Goal: Check status: Check status

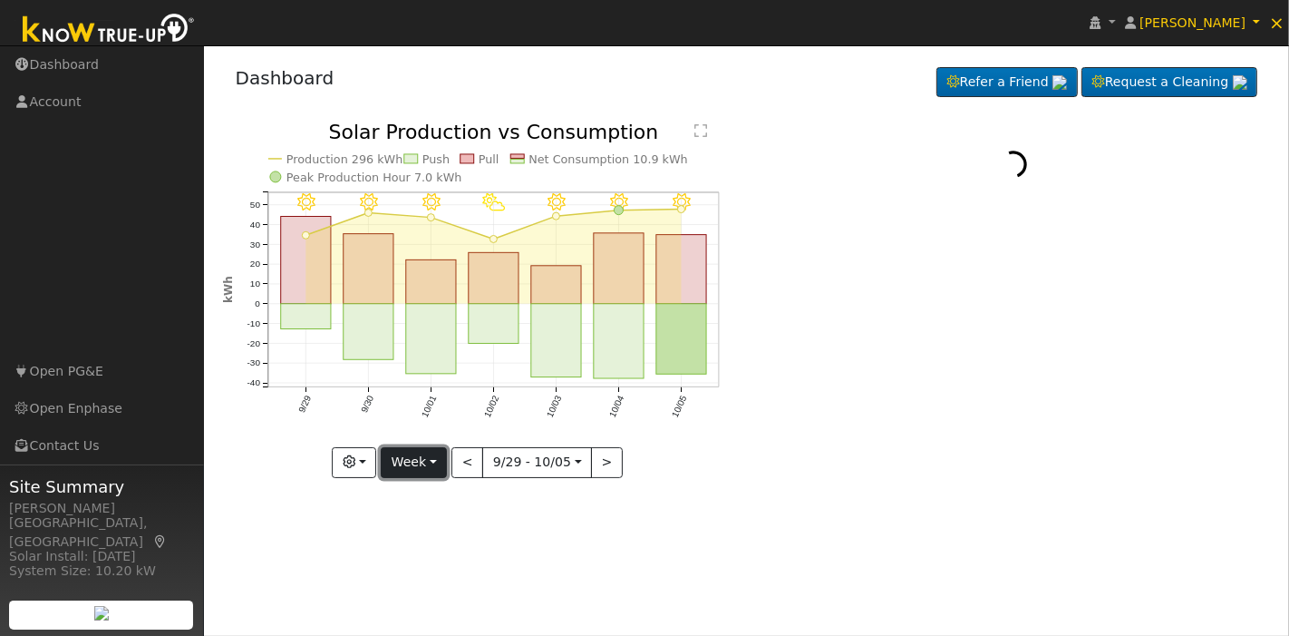
click at [427, 464] on button "Week" at bounding box center [414, 462] width 66 height 31
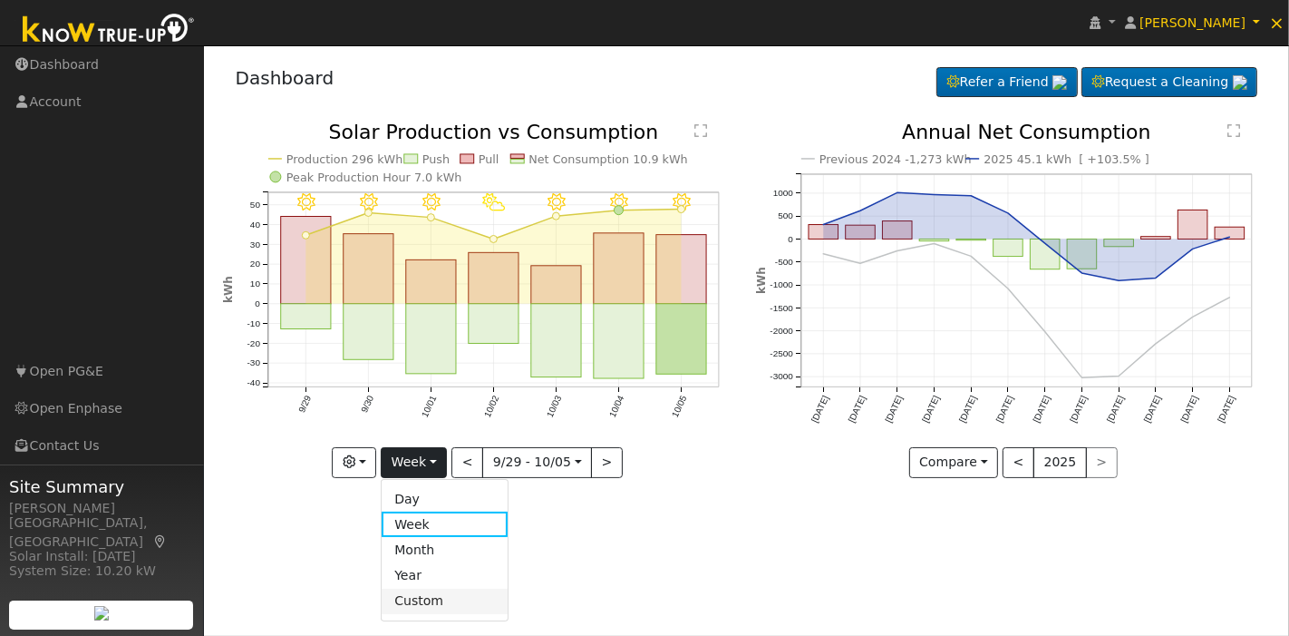
click at [434, 601] on link "Custom" at bounding box center [445, 600] width 126 height 25
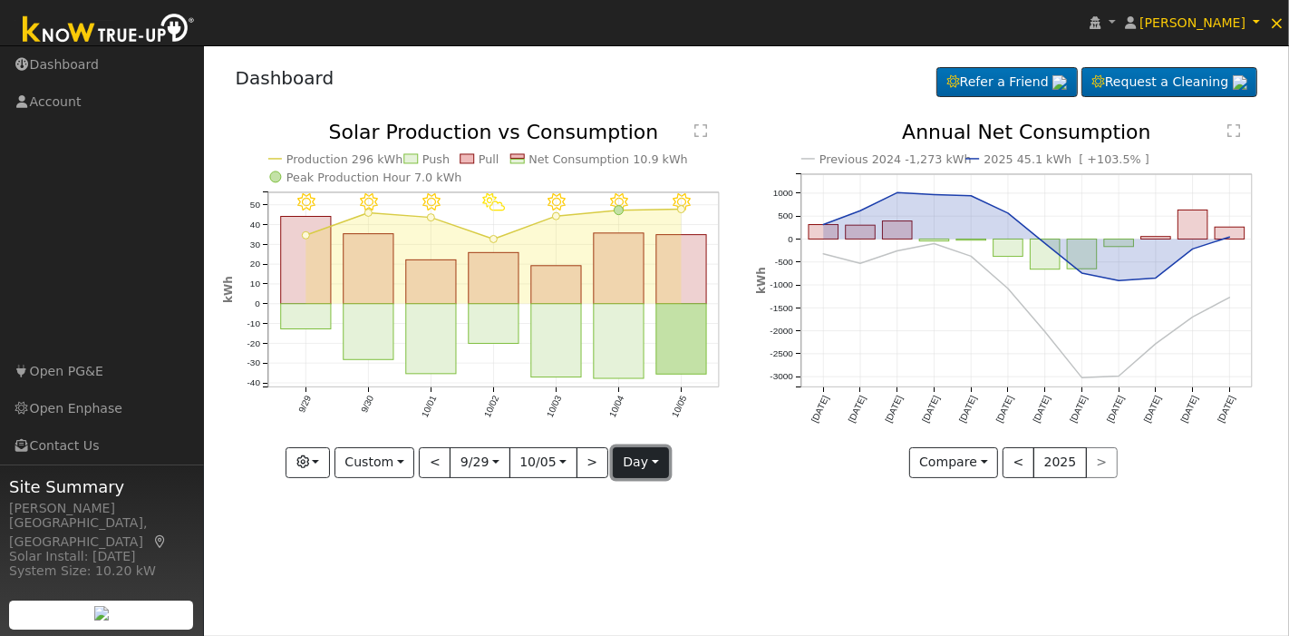
click at [645, 462] on button "day" at bounding box center [641, 462] width 56 height 31
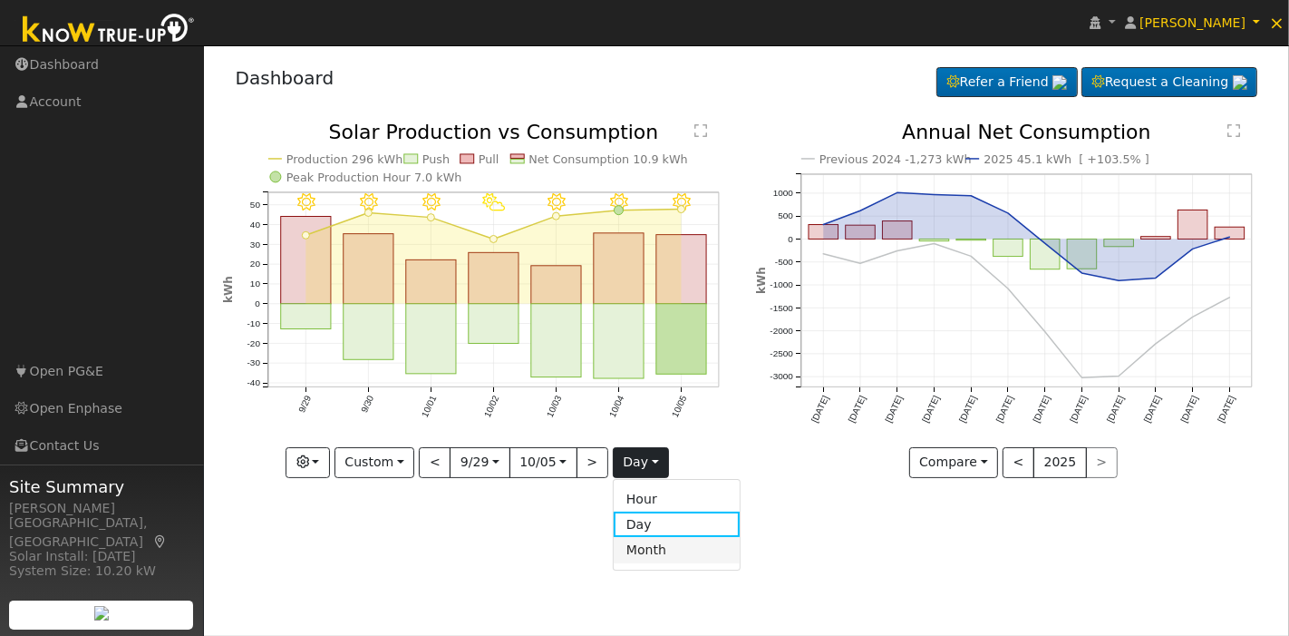
click at [645, 550] on link "Month" at bounding box center [677, 549] width 126 height 25
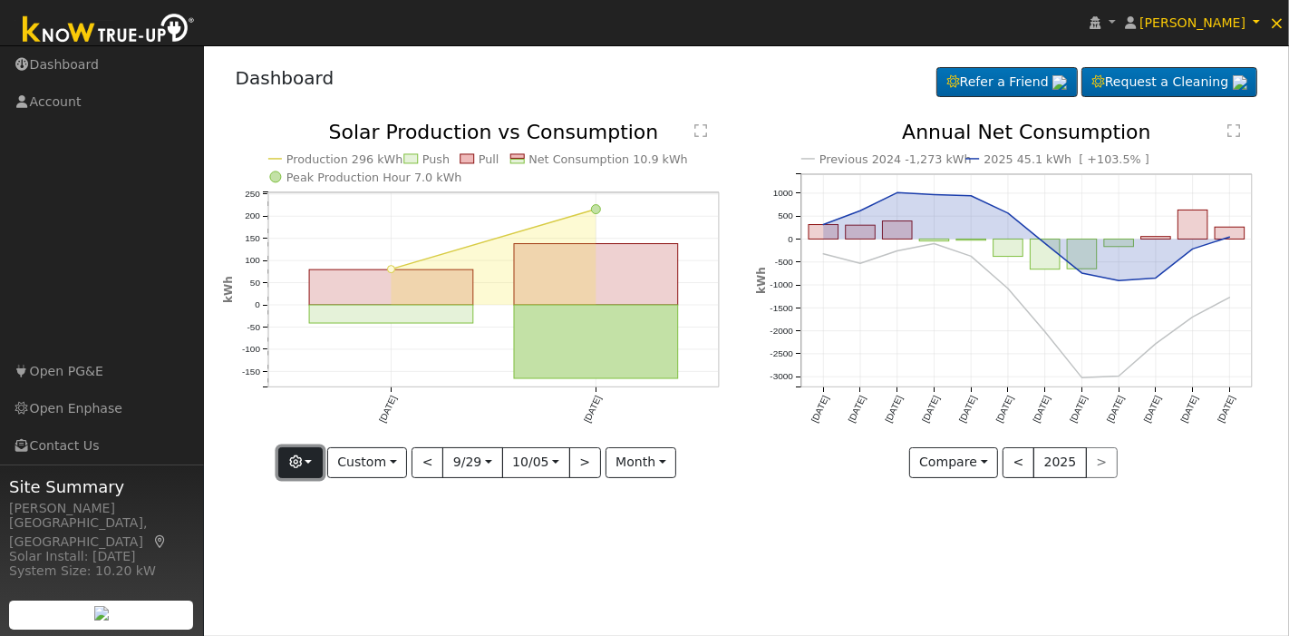
click at [318, 467] on button "button" at bounding box center [300, 462] width 44 height 31
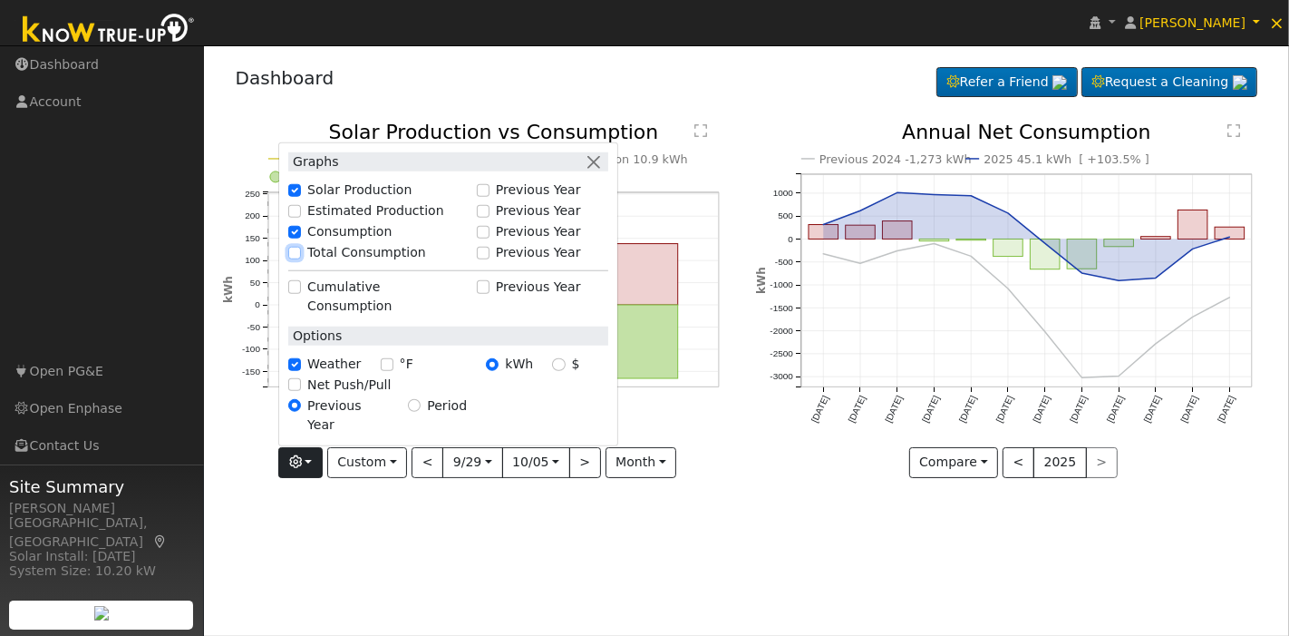
click at [301, 258] on input "Total Consumption" at bounding box center [294, 252] width 13 height 13
checkbox input "true"
click at [488, 464] on input "[DATE]" at bounding box center [472, 462] width 58 height 29
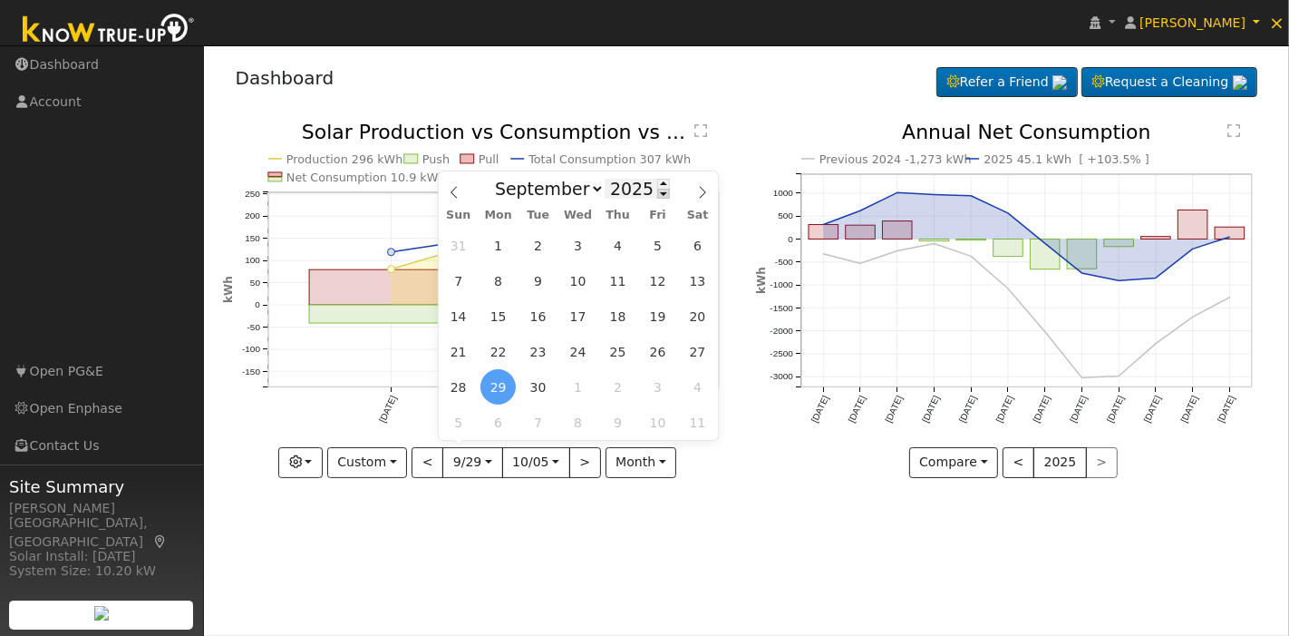
click at [657, 197] on span at bounding box center [663, 194] width 13 height 10
type input "2024"
click at [597, 192] on select "January February March April May June July August September October November De…" at bounding box center [545, 189] width 119 height 22
select select "9"
click at [500, 178] on select "January February March April May June July August September October November De…" at bounding box center [545, 189] width 119 height 22
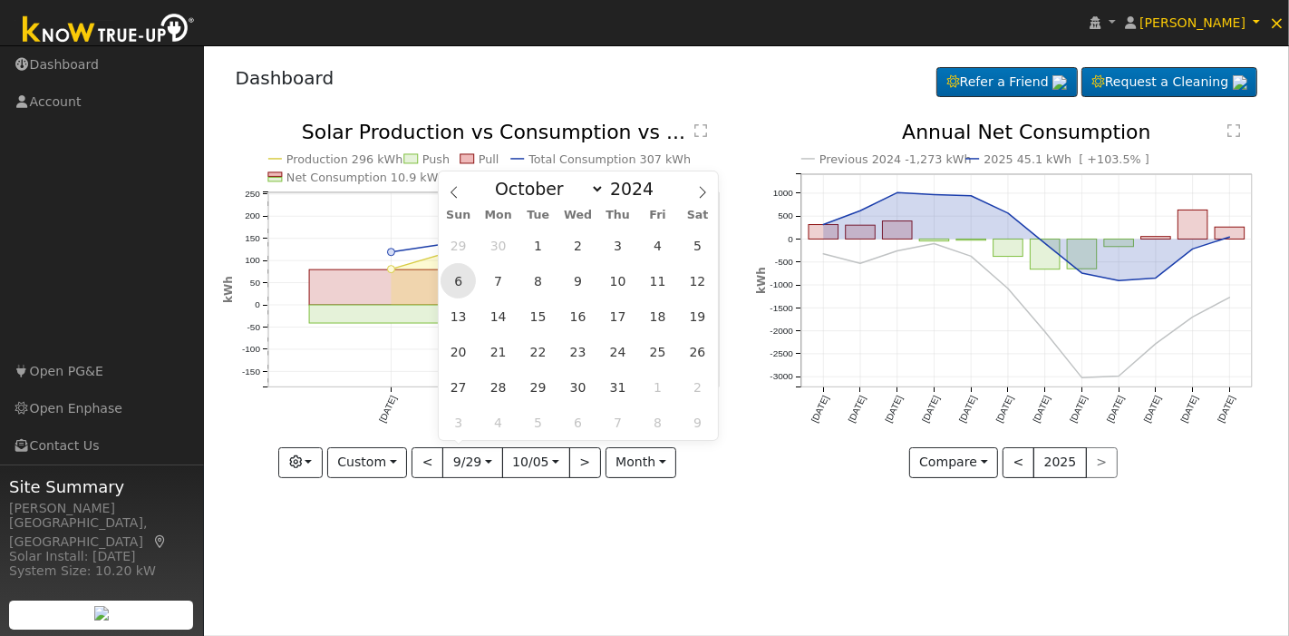
click at [458, 280] on span "6" at bounding box center [458, 280] width 35 height 35
type input "[DATE]"
